Goal: Information Seeking & Learning: Learn about a topic

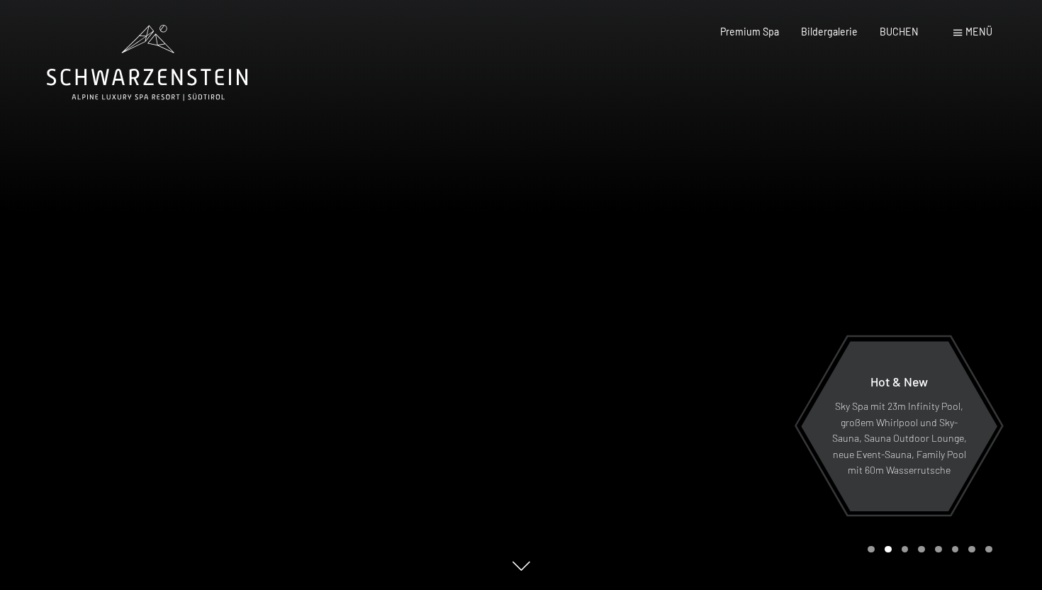
click at [975, 30] on span "Menü" at bounding box center [978, 32] width 27 height 12
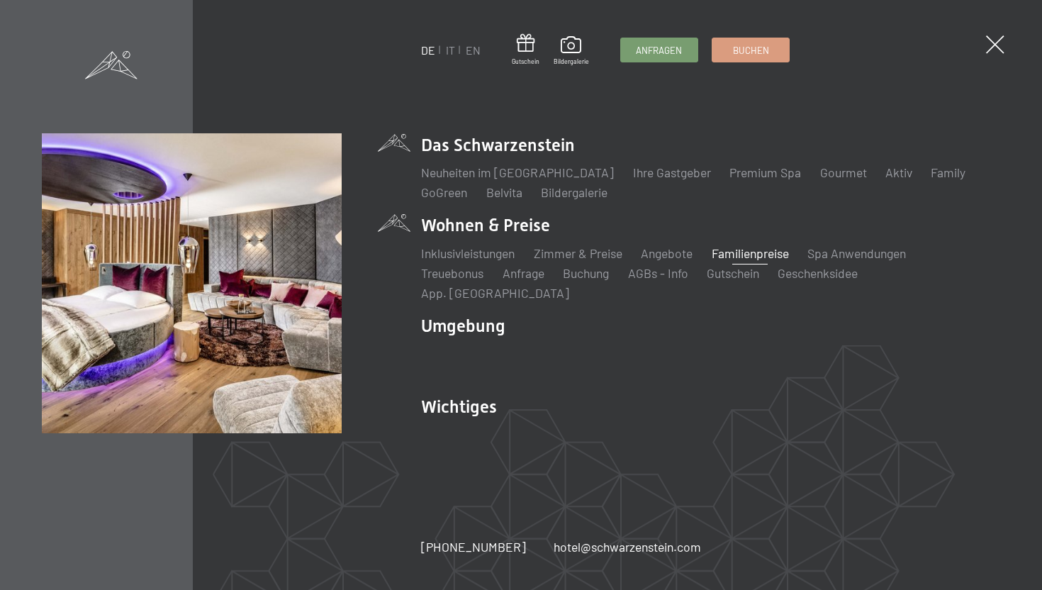
click at [741, 261] on link "Familienpreise" at bounding box center [750, 253] width 77 height 16
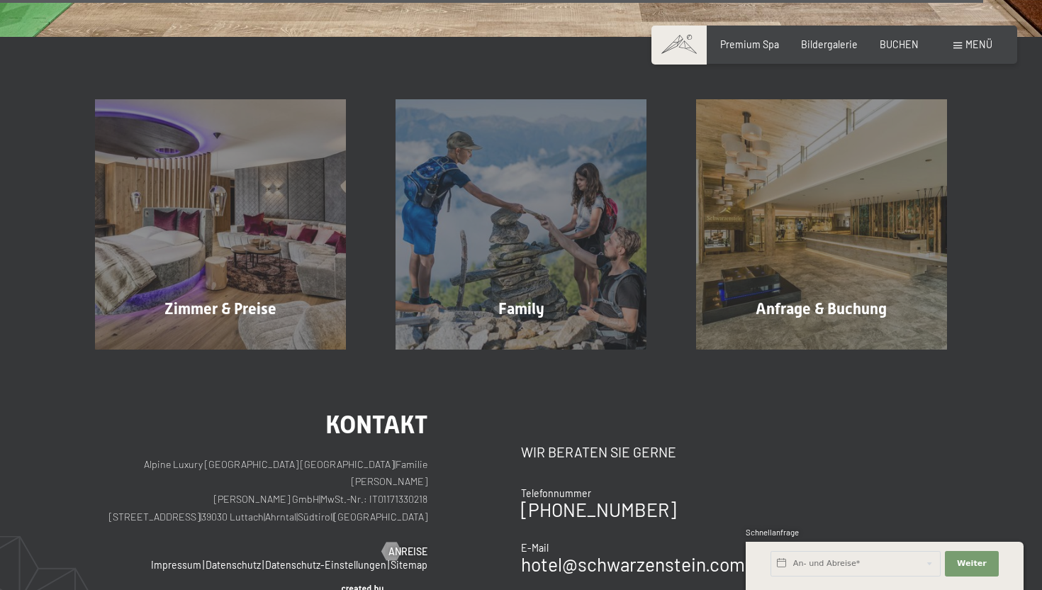
scroll to position [4943, 0]
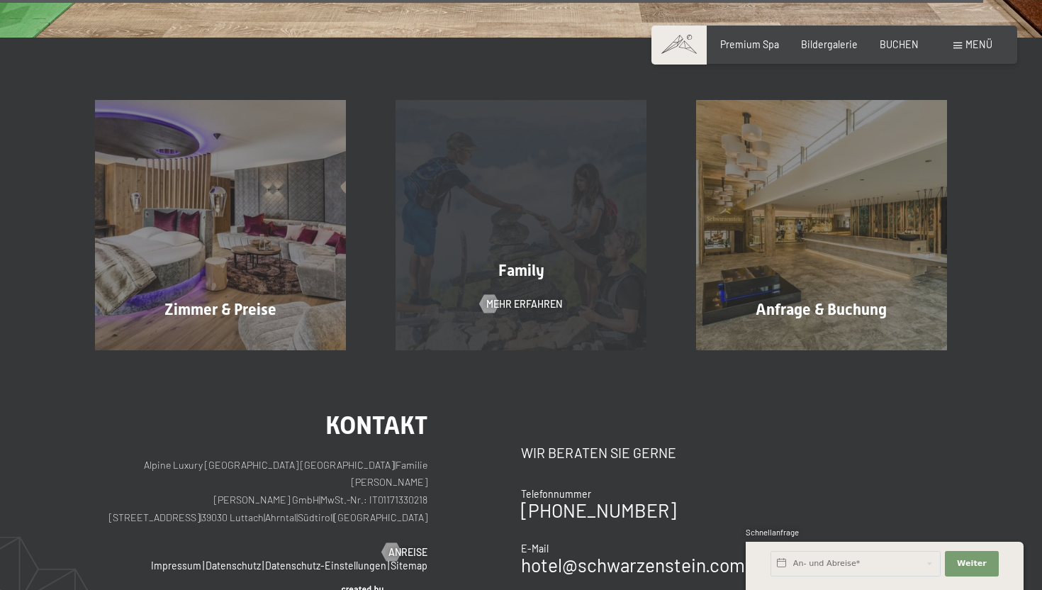
click at [539, 262] on span "Family" at bounding box center [521, 271] width 46 height 18
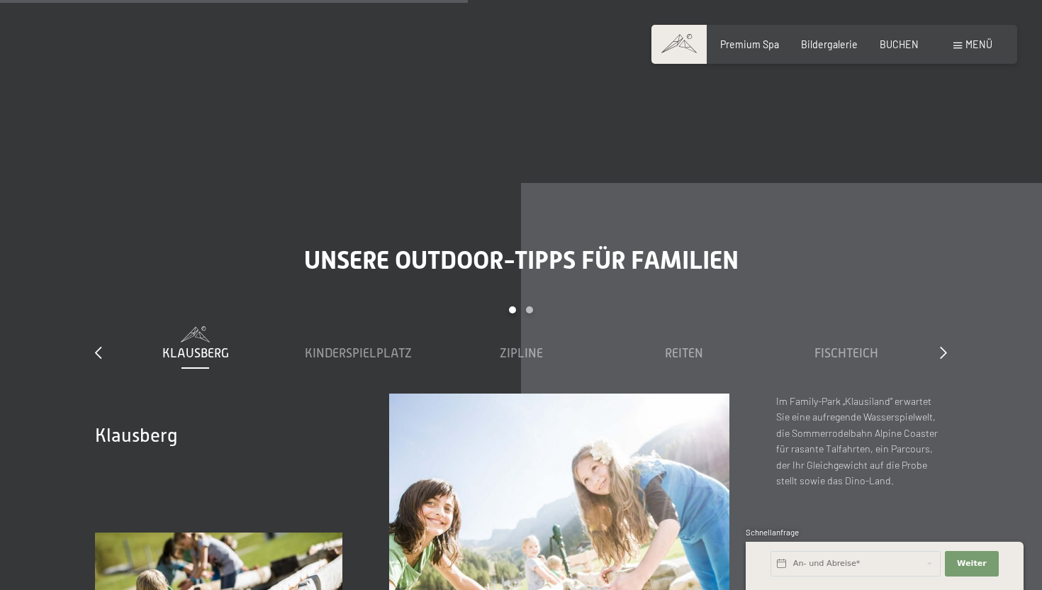
scroll to position [4154, 0]
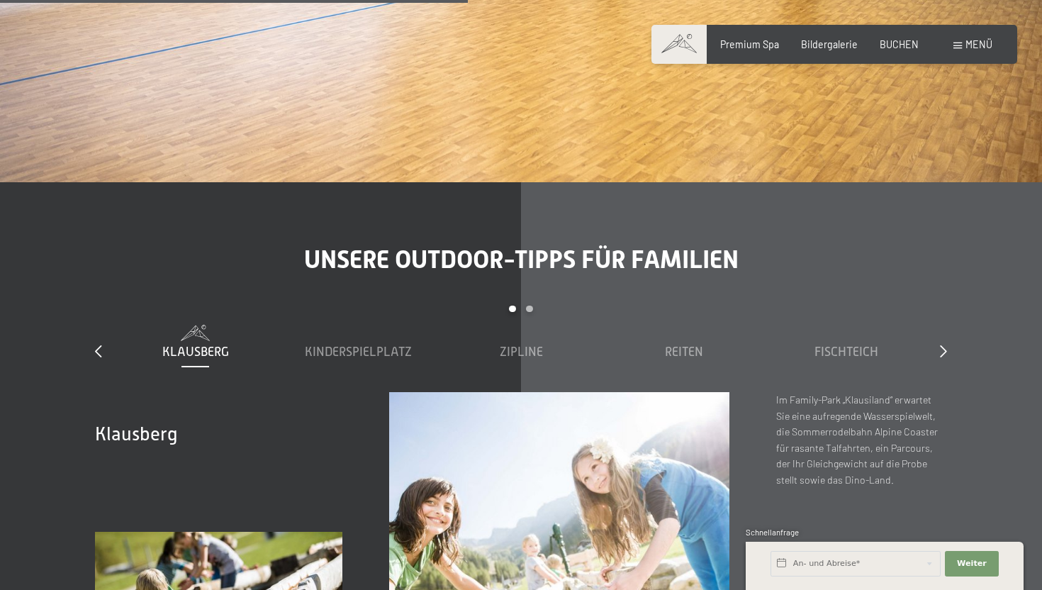
click at [961, 48] on span at bounding box center [957, 46] width 9 height 6
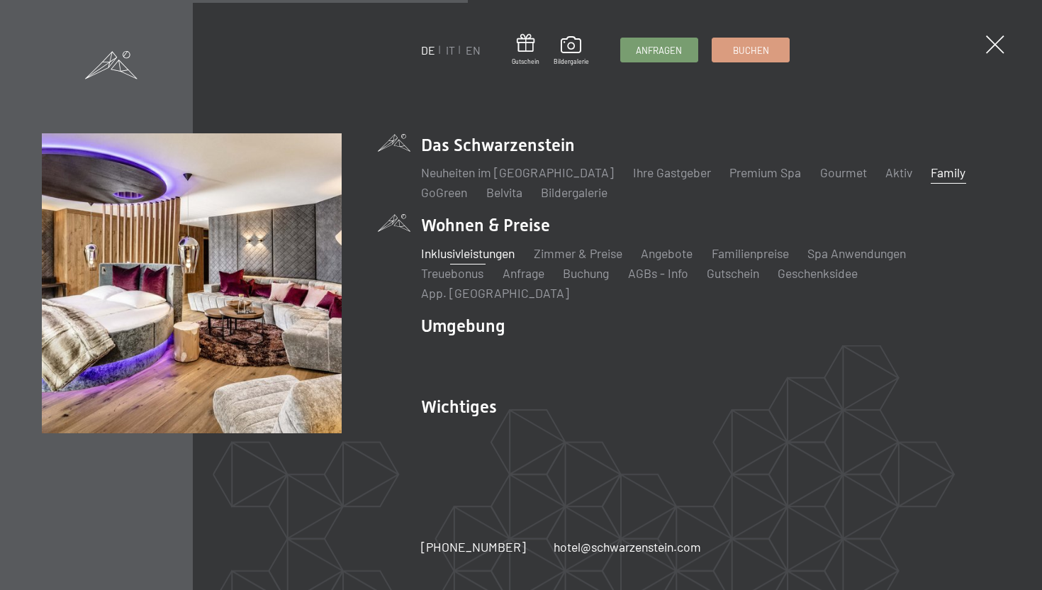
click at [495, 260] on link "Inklusivleistungen" at bounding box center [468, 253] width 94 height 16
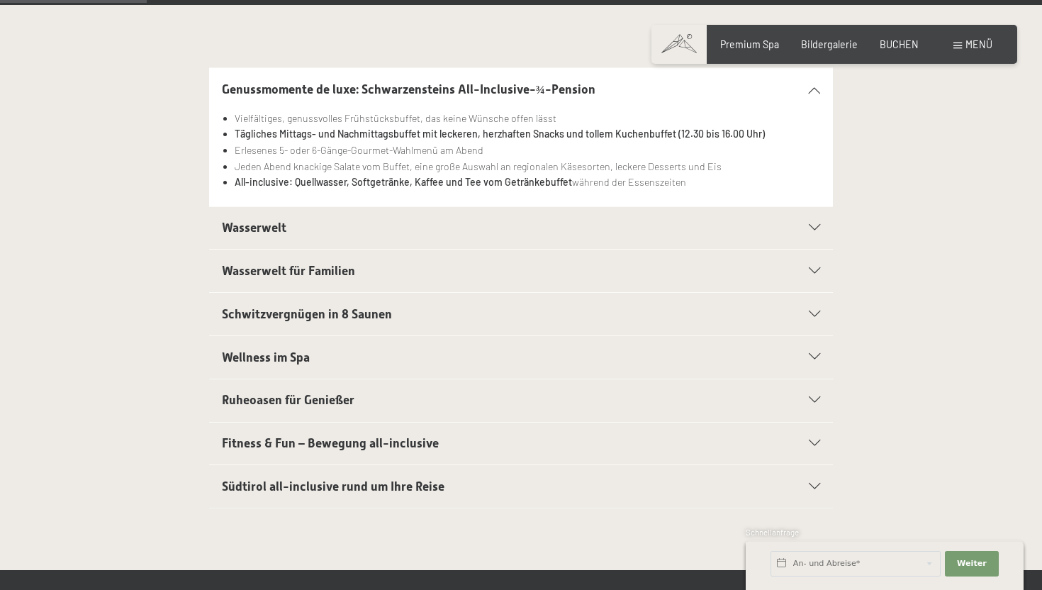
scroll to position [322, 0]
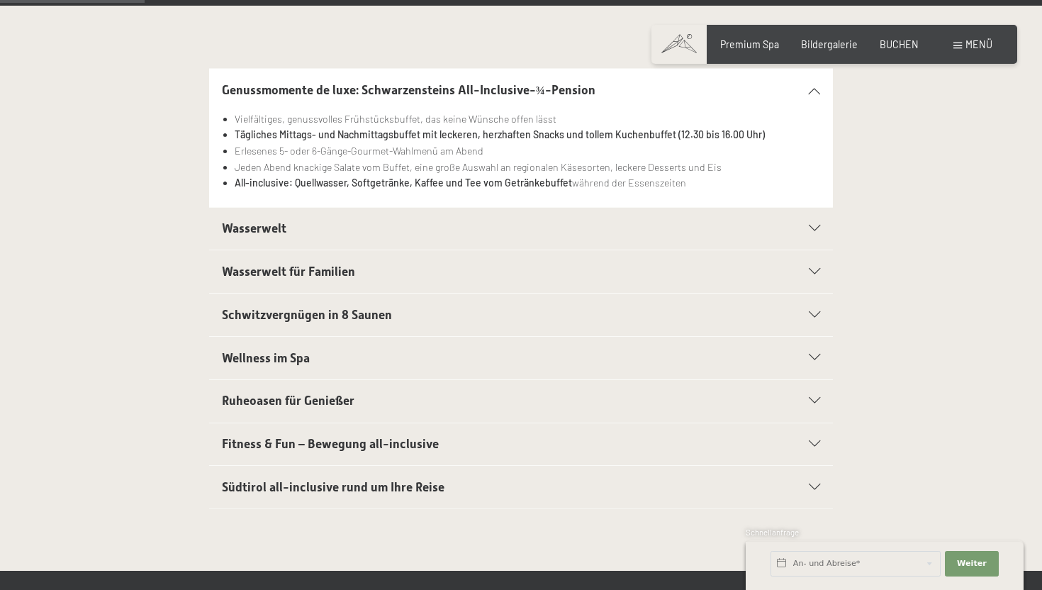
click at [828, 260] on section "Wasserwelt für Familien 25m Family Pool mit Wasserattraktionen und Whirlliegen …" at bounding box center [521, 271] width 624 height 44
click at [802, 442] on div at bounding box center [806, 444] width 27 height 6
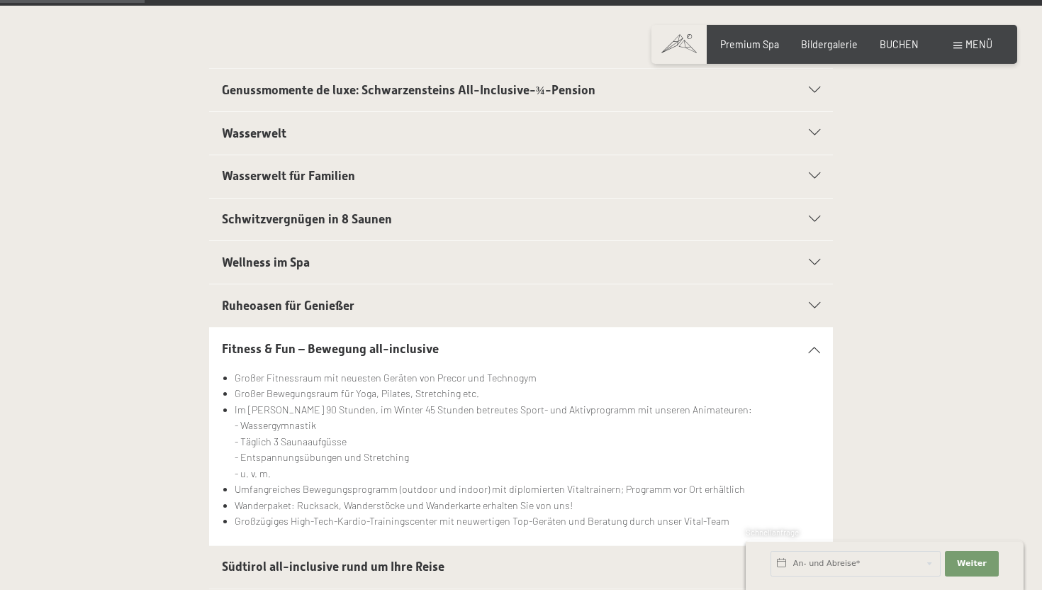
click at [814, 307] on icon at bounding box center [814, 306] width 11 height 6
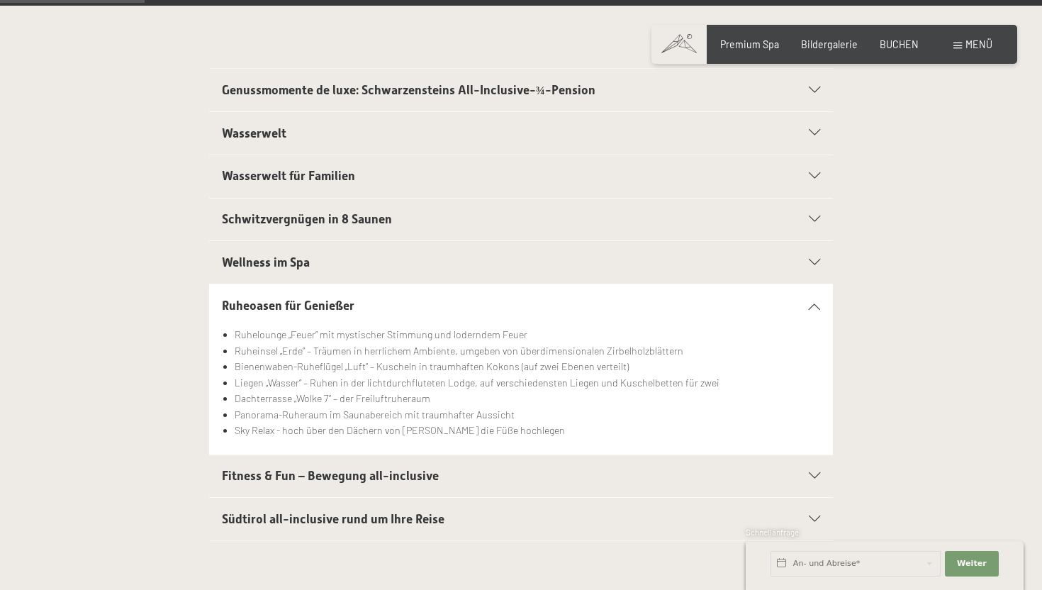
click at [812, 265] on icon at bounding box center [814, 262] width 11 height 6
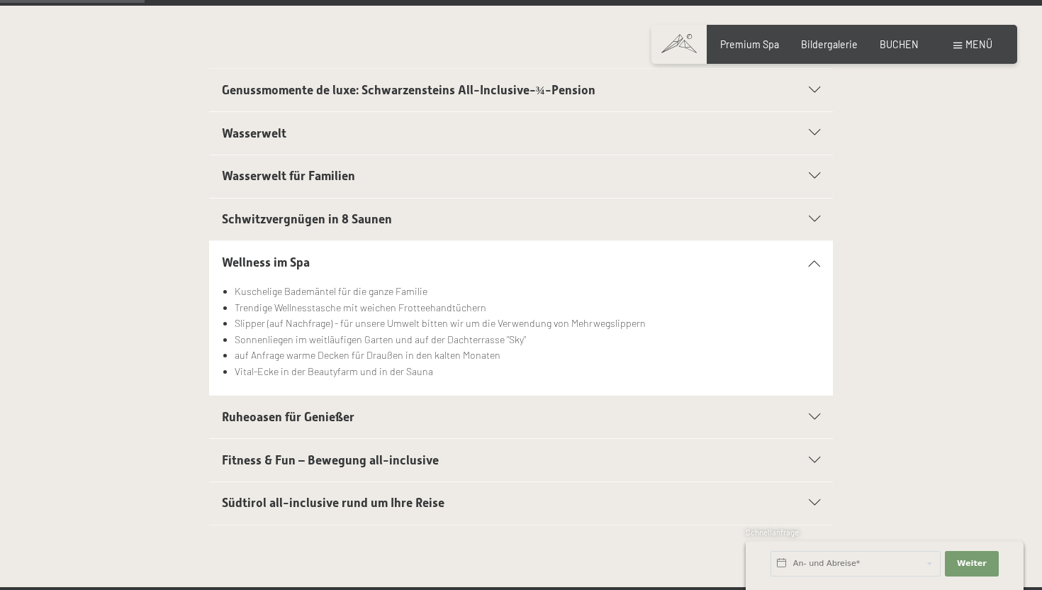
click at [819, 181] on div "Wasserwelt für Familien" at bounding box center [521, 176] width 599 height 43
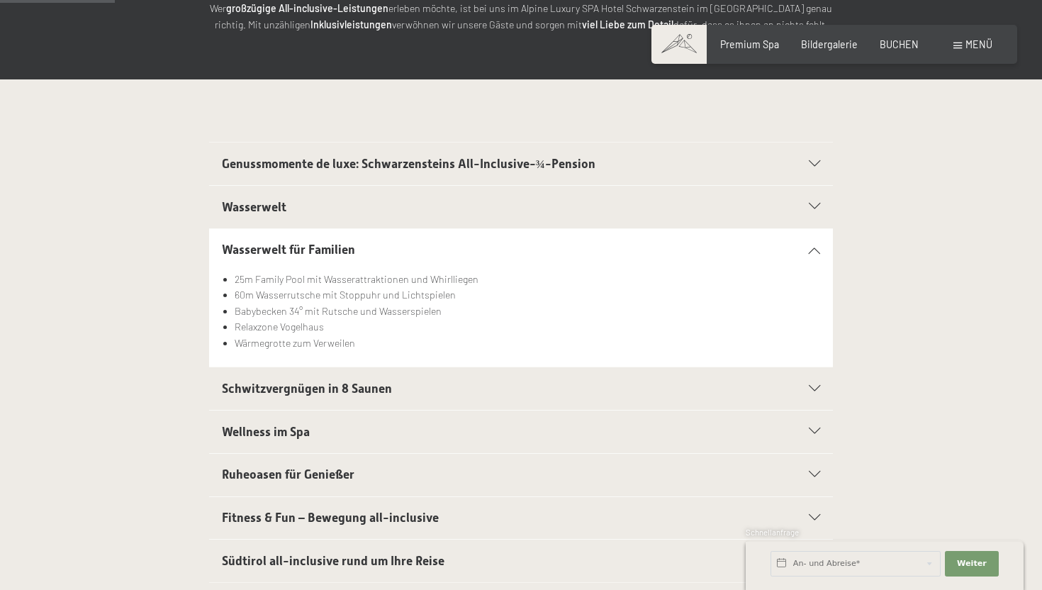
scroll to position [220, 0]
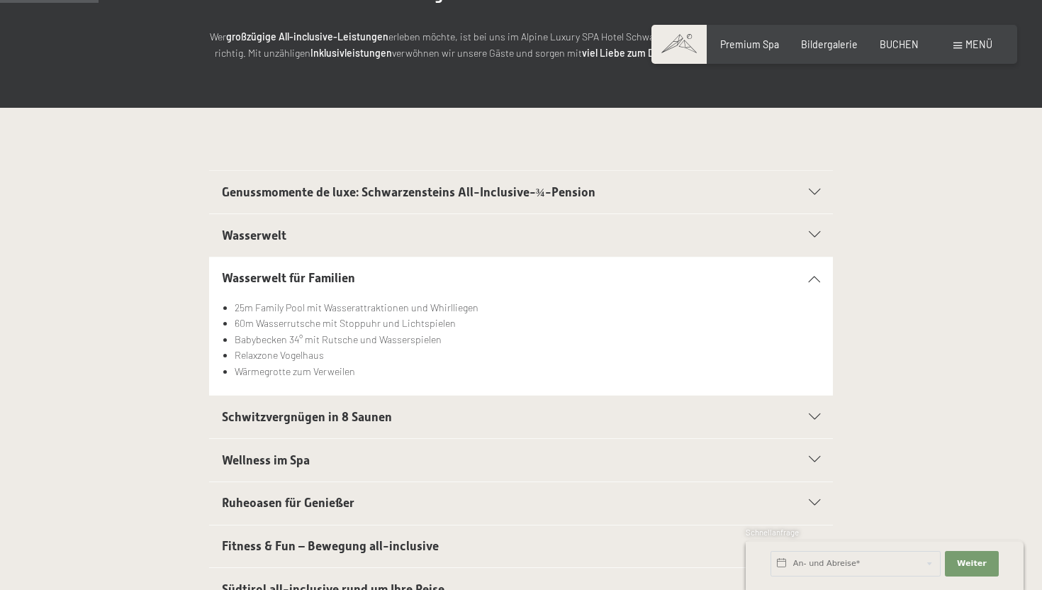
click at [824, 186] on section "Genussmomente de luxe: Schwarzensteins All-Inclusive-¾-Pension Vielfältiges, ge…" at bounding box center [521, 192] width 624 height 44
click at [952, 39] on div "Buchen Anfragen Premium Spa Bildergalerie BUCHEN Menü DE IT EN Gutschein Bilder…" at bounding box center [833, 45] width 315 height 14
click at [954, 43] on span at bounding box center [957, 46] width 9 height 6
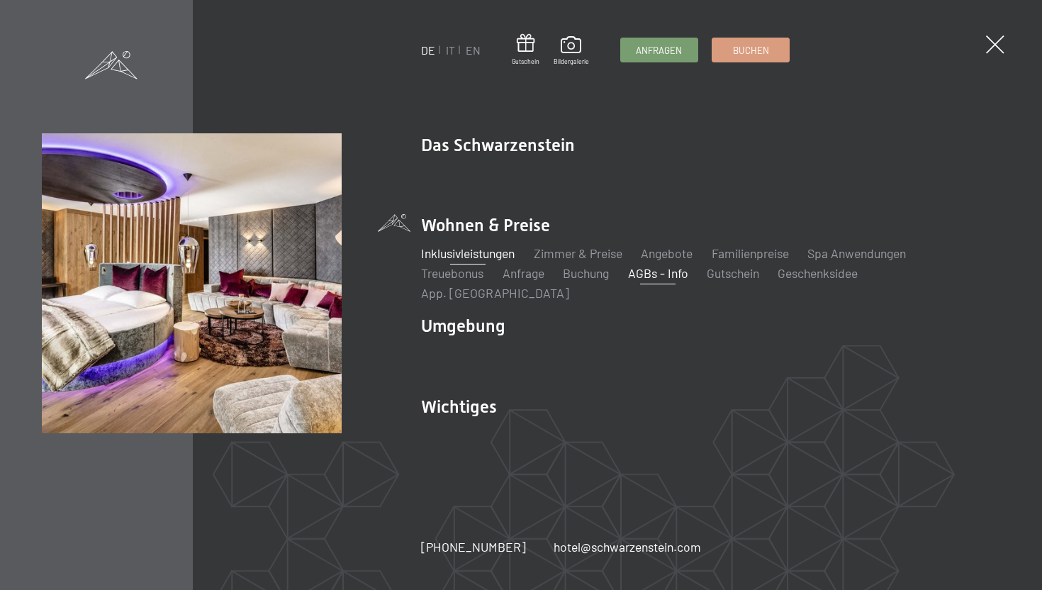
click at [661, 281] on link "AGBs - Info" at bounding box center [658, 273] width 60 height 16
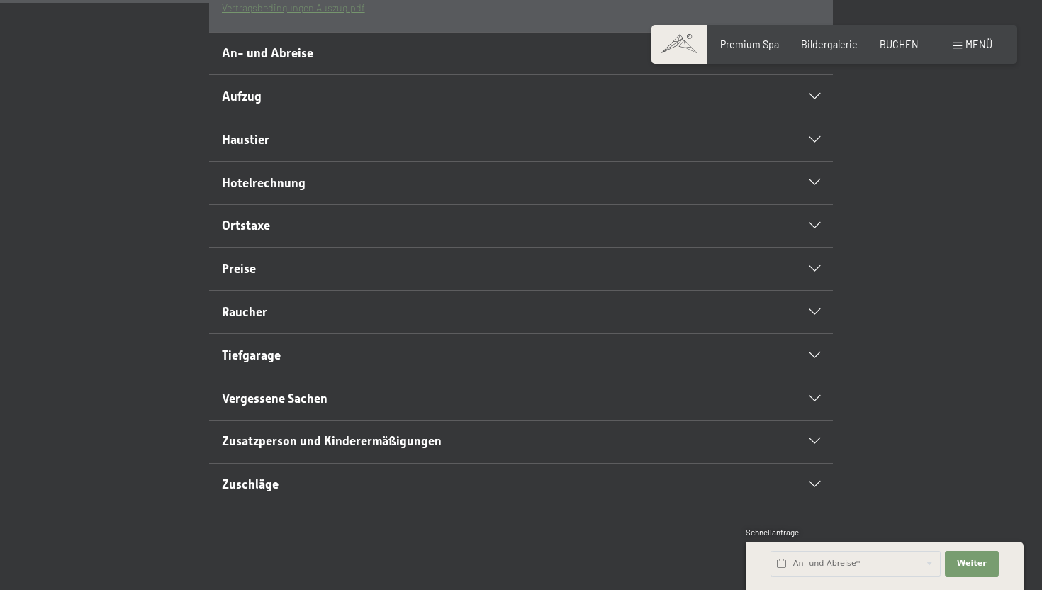
scroll to position [558, 0]
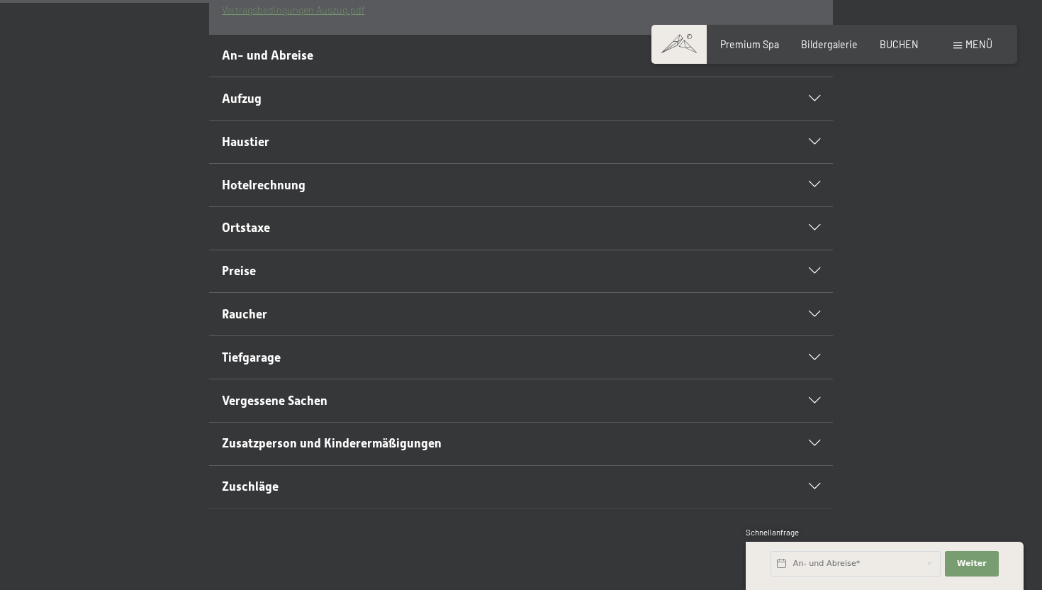
click at [658, 331] on div "Raucher" at bounding box center [521, 314] width 599 height 43
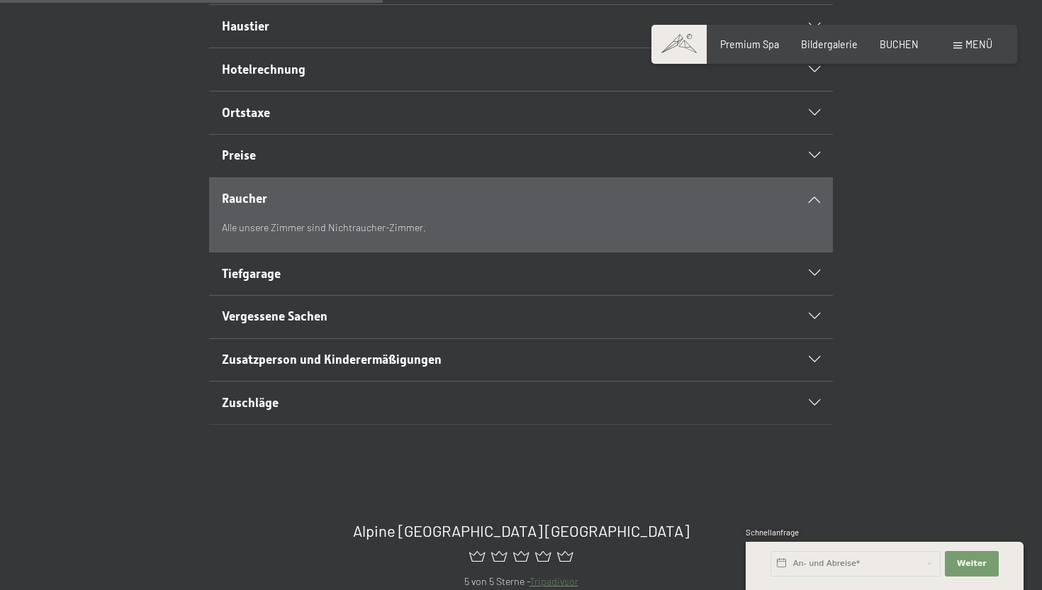
click at [658, 220] on div "Raucher" at bounding box center [521, 199] width 599 height 43
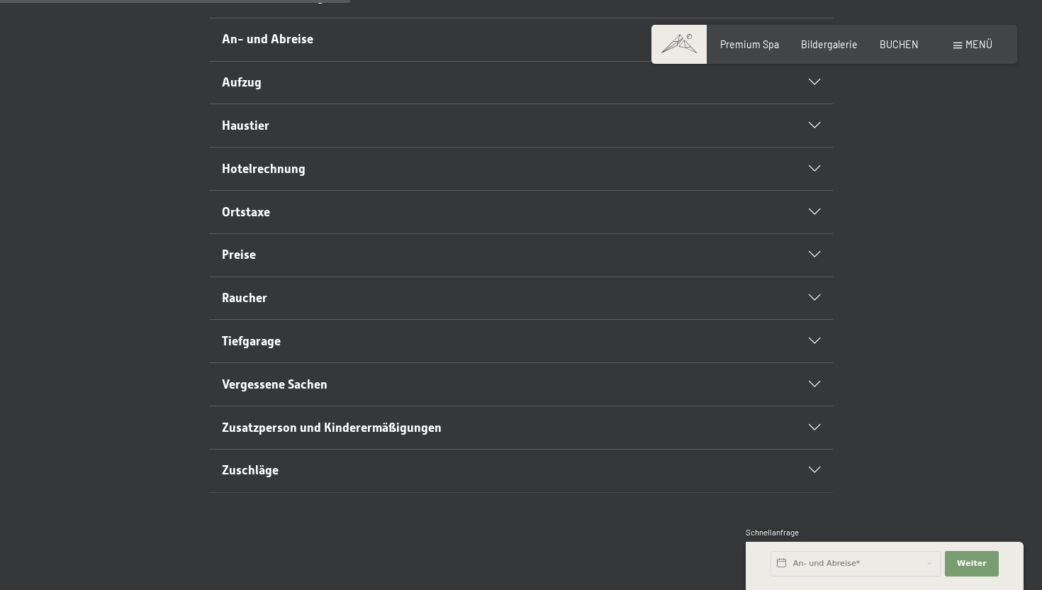
scroll to position [448, 0]
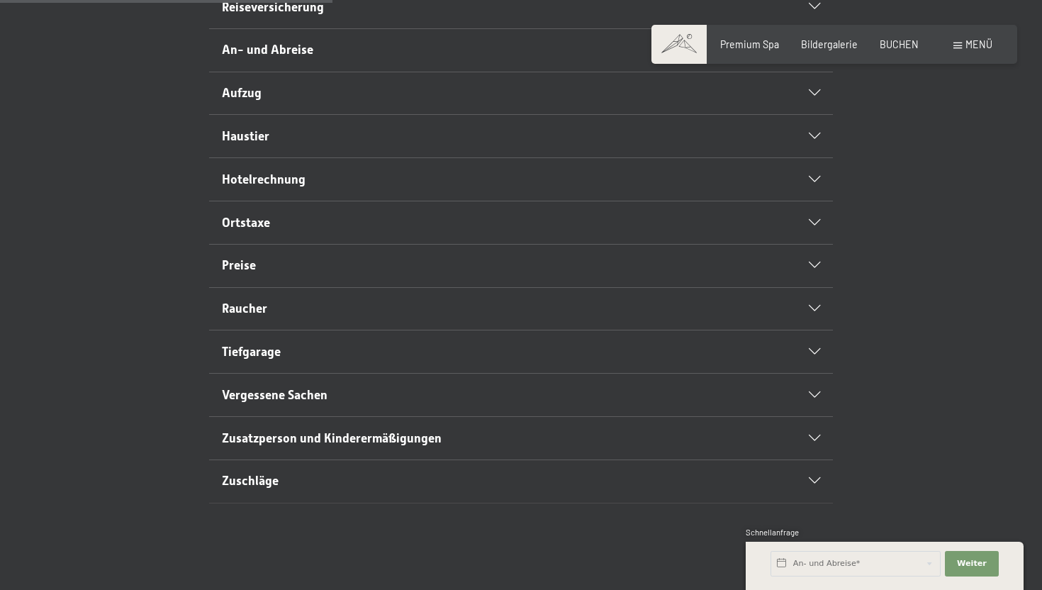
click at [963, 38] on div "Buchen Anfragen Premium Spa Bildergalerie BUCHEN Menü DE IT EN Gutschein Bilder…" at bounding box center [833, 45] width 315 height 14
click at [963, 39] on div "Menü" at bounding box center [972, 45] width 39 height 14
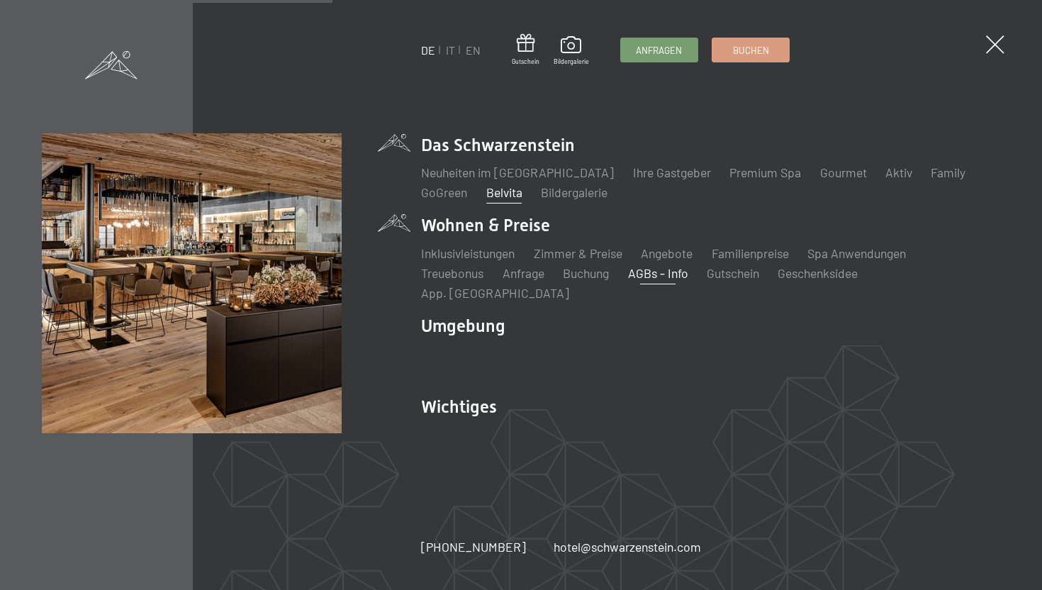
click at [503, 200] on link "Belvita" at bounding box center [504, 192] width 36 height 16
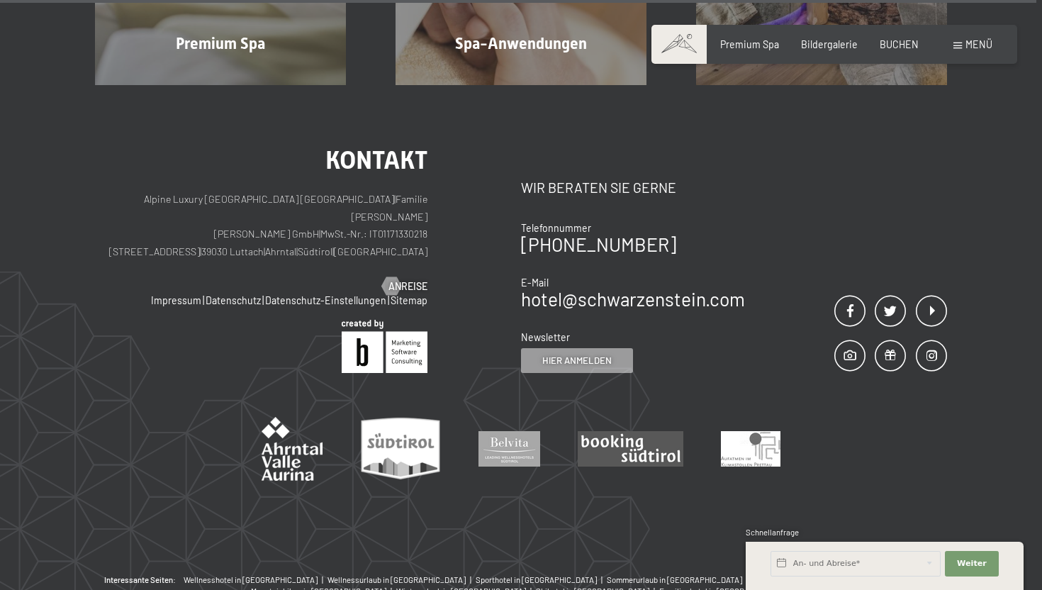
scroll to position [2126, 0]
